Goal: Communication & Community: Ask a question

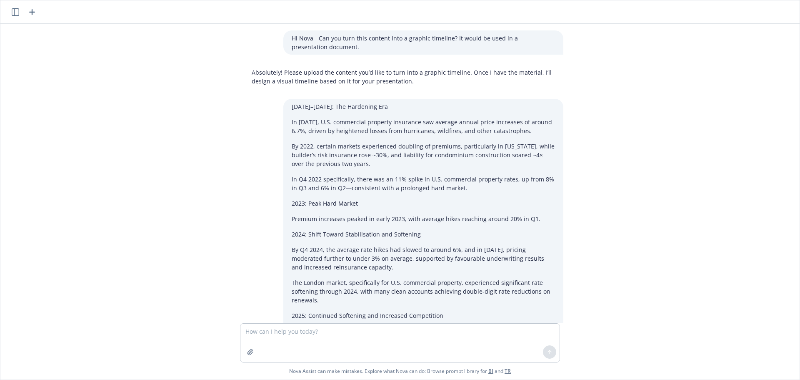
scroll to position [910, 0]
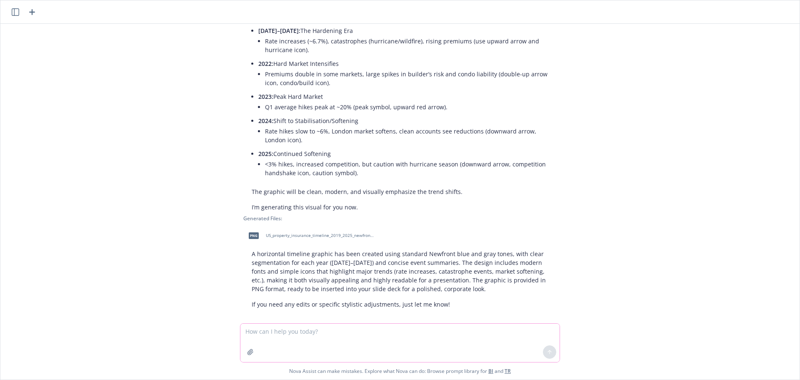
click at [287, 328] on textarea at bounding box center [399, 342] width 319 height 38
type textarea "Nova - Can you review the attached document, and pull out some relevant data?"
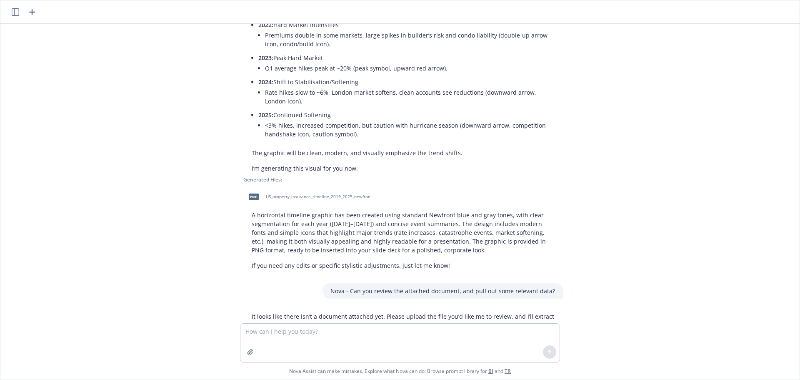
scroll to position [969, 0]
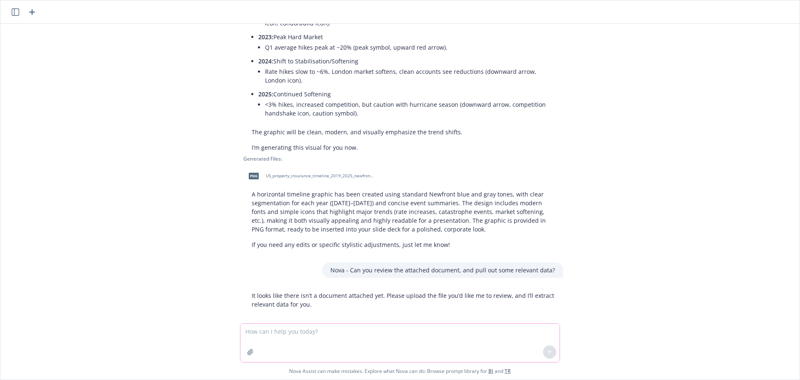
click at [253, 350] on icon "button" at bounding box center [250, 351] width 7 height 7
click at [250, 353] on icon "button" at bounding box center [250, 351] width 5 height 5
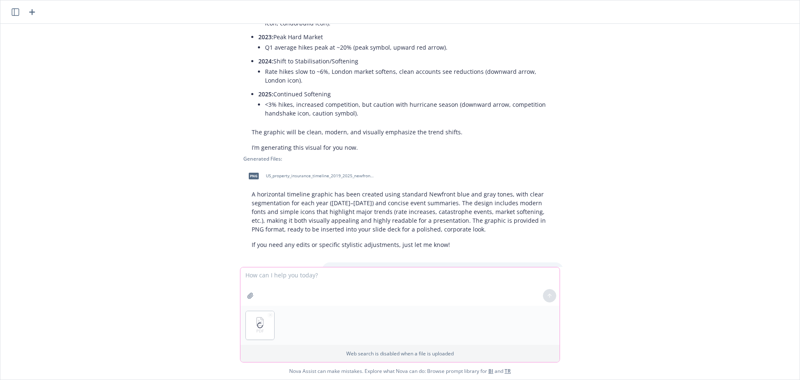
click at [283, 276] on textarea at bounding box center [399, 286] width 319 height 38
type textarea "I would like a list of company risk factors, as well information on existing le…"
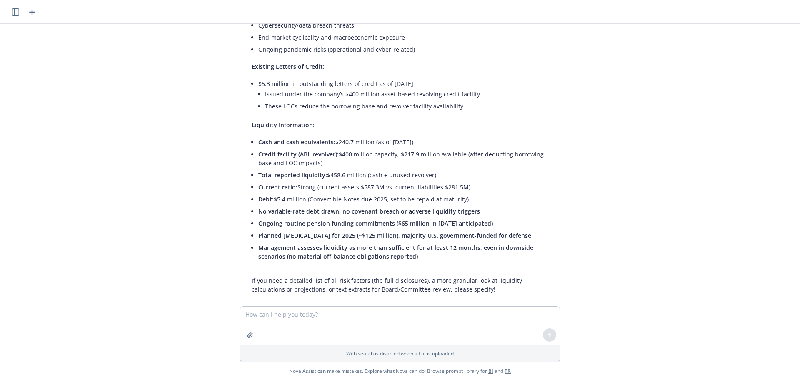
scroll to position [1534, 0]
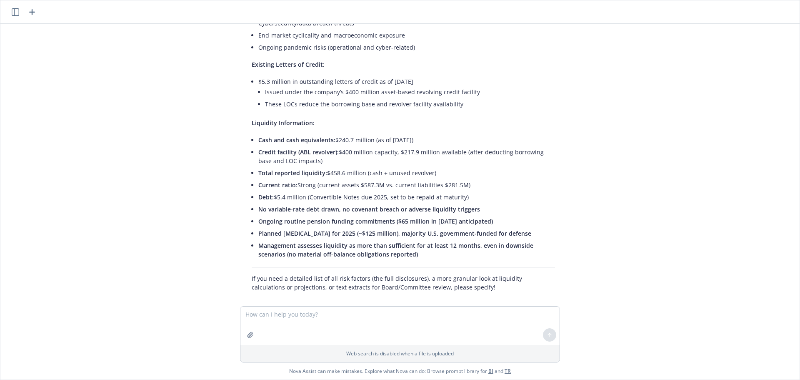
click at [14, 15] on icon "button" at bounding box center [16, 12] width 8 height 8
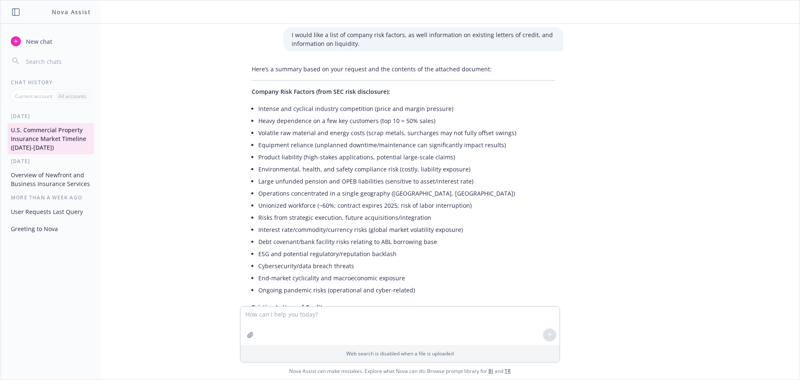
scroll to position [1284, 0]
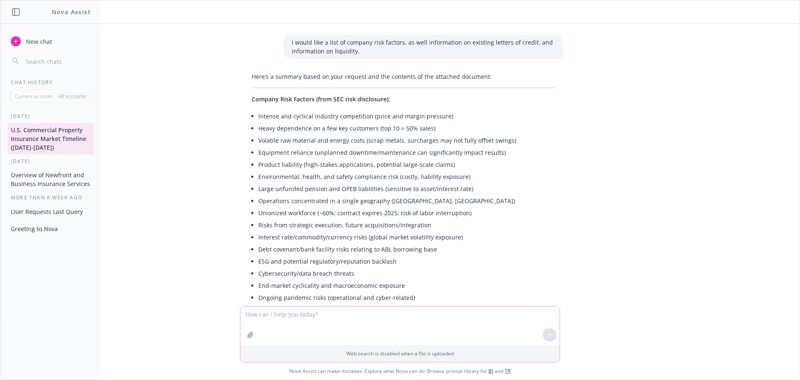
click at [290, 315] on textarea at bounding box center [399, 325] width 319 height 38
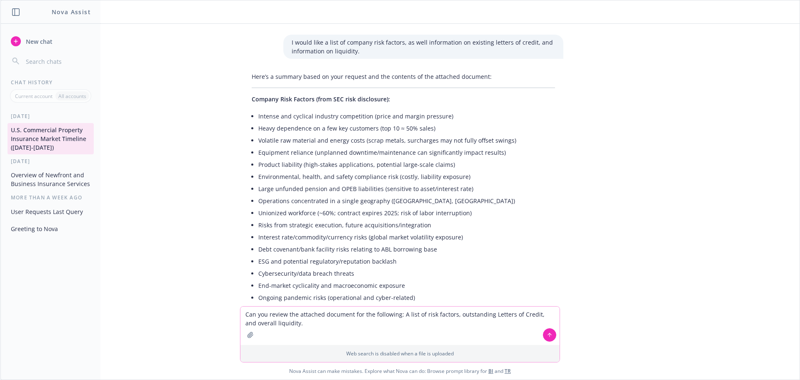
type textarea "Can you review the attached document for the following: A list of risk factors,…"
click at [251, 334] on icon "button" at bounding box center [250, 334] width 7 height 7
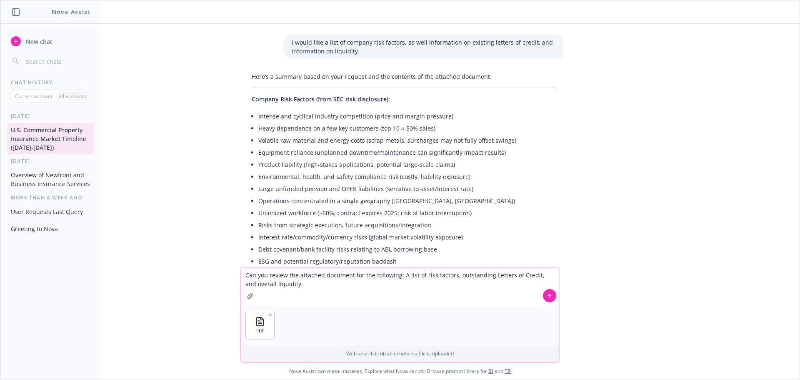
click at [549, 295] on icon at bounding box center [550, 296] width 6 height 6
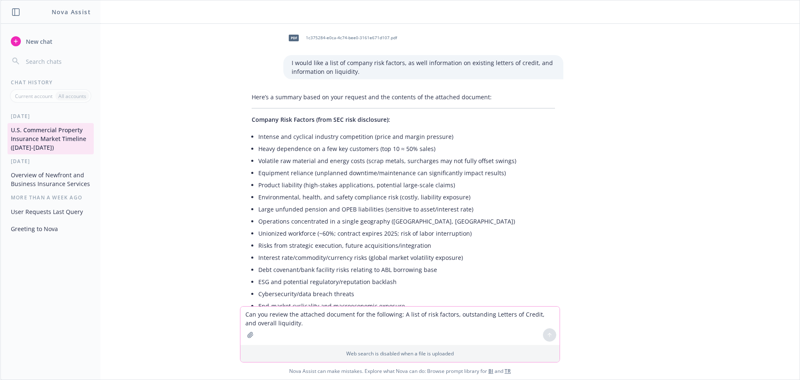
scroll to position [1260, 0]
